Goal: Information Seeking & Learning: Learn about a topic

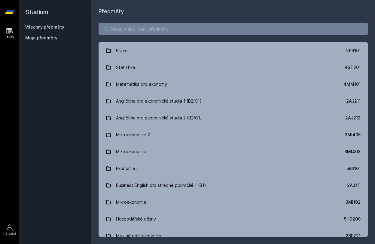
click at [149, 31] on input "search" at bounding box center [233, 29] width 269 height 12
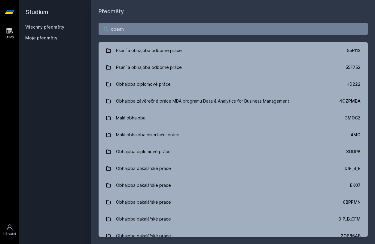
type input "obeah"
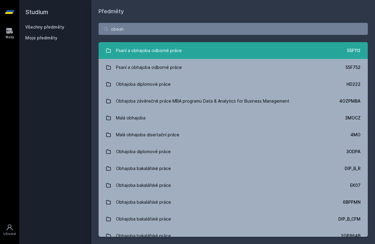
drag, startPoint x: 149, startPoint y: 31, endPoint x: 156, endPoint y: 51, distance: 21.1
click at [156, 51] on div "Psaní a obhajoba odborné práce" at bounding box center [149, 50] width 66 height 12
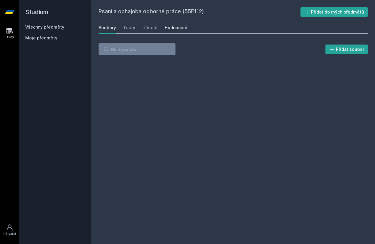
click at [177, 25] on div "Hodnocení" at bounding box center [176, 28] width 22 height 6
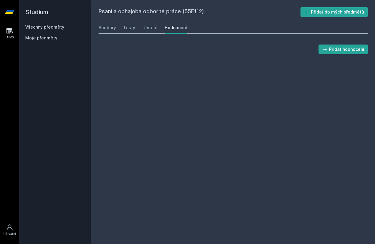
click at [177, 29] on div "Hodnocení" at bounding box center [176, 28] width 22 height 6
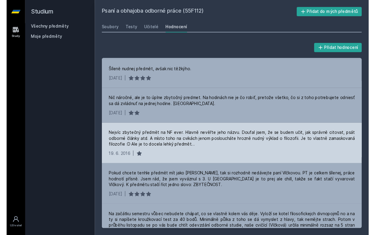
scroll to position [373, 0]
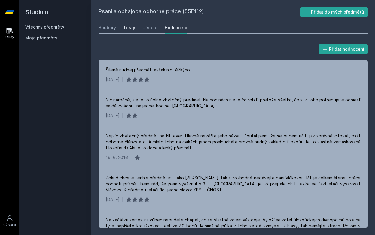
click at [127, 29] on div "Testy" at bounding box center [129, 28] width 12 height 6
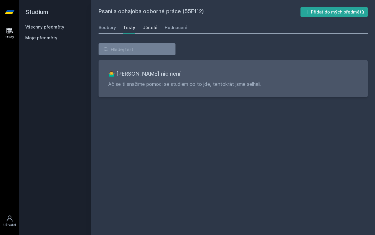
click at [150, 25] on div "Učitelé" at bounding box center [149, 28] width 15 height 6
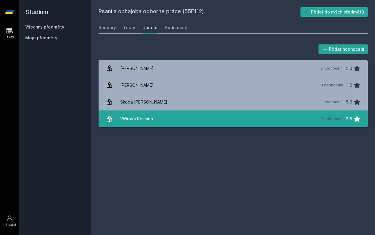
click at [139, 117] on div "Vlčková Romana" at bounding box center [136, 119] width 33 height 12
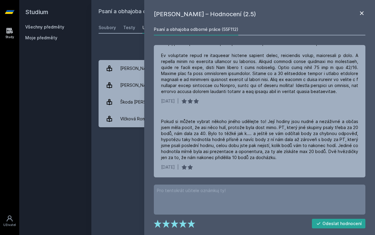
click at [362, 14] on icon at bounding box center [361, 13] width 7 height 7
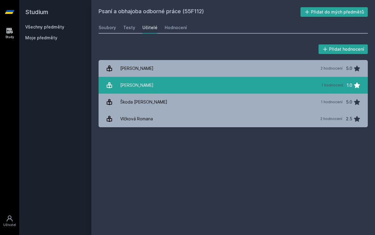
click at [136, 86] on div "[PERSON_NAME]" at bounding box center [136, 85] width 33 height 12
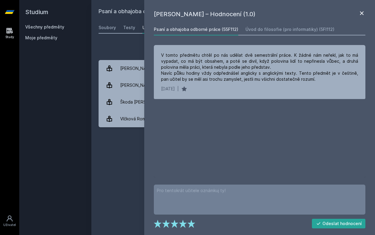
click at [361, 11] on icon at bounding box center [361, 13] width 7 height 7
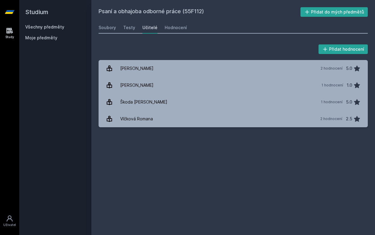
click at [55, 28] on link "Všechny předměty" at bounding box center [44, 26] width 39 height 5
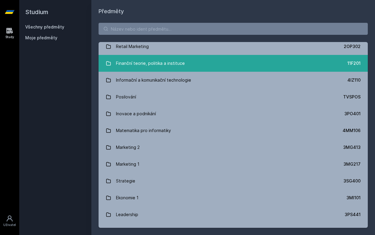
scroll to position [409, 0]
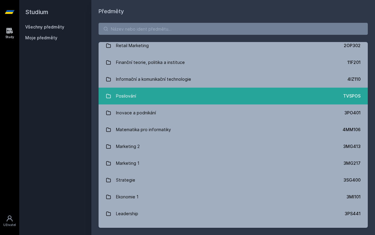
click at [132, 96] on div "Posilování" at bounding box center [126, 96] width 20 height 12
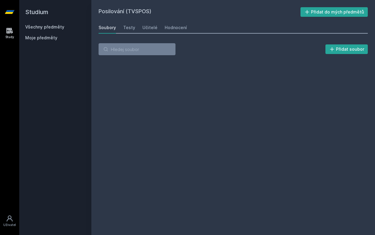
click at [184, 30] on div "Soubory Testy Učitelé Hodnocení" at bounding box center [233, 28] width 269 height 12
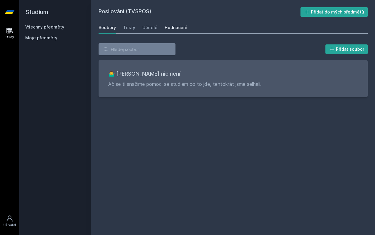
click at [181, 29] on div "Hodnocení" at bounding box center [176, 28] width 22 height 6
click at [126, 31] on link "Testy" at bounding box center [129, 28] width 12 height 12
click at [35, 26] on link "Všechny předměty" at bounding box center [44, 26] width 39 height 5
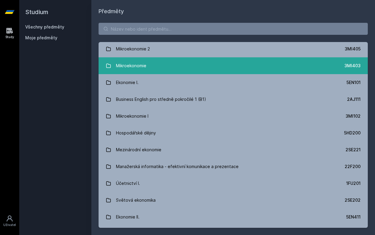
scroll to position [86, 0]
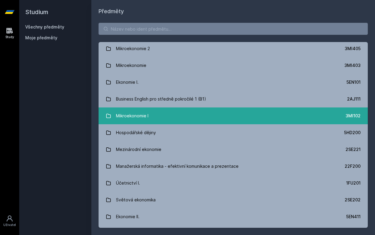
click at [135, 114] on div "Mikroekonomie I" at bounding box center [132, 116] width 32 height 12
